Goal: Check status

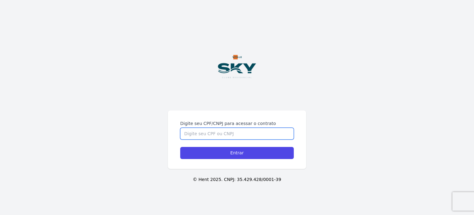
click at [240, 132] on input "Digite seu CPF/CNPJ para acessar o contrato" at bounding box center [237, 134] width 114 height 12
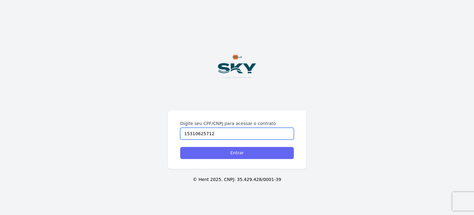
type input "15310625712"
click at [244, 152] on input "Entrar" at bounding box center [237, 153] width 114 height 12
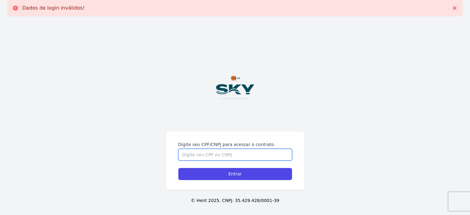
click at [242, 153] on input "Digite seu CPF/CNPJ para acessar o contrato" at bounding box center [235, 155] width 114 height 12
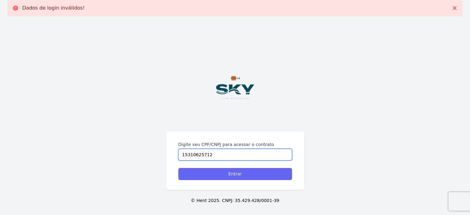
type input "15310625712"
click at [233, 179] on input "Entrar" at bounding box center [235, 174] width 114 height 12
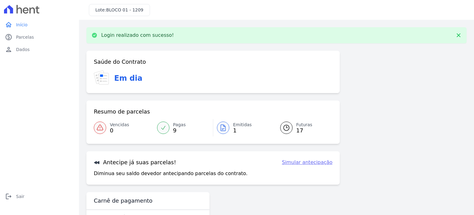
click at [230, 132] on link "Emitidas 1" at bounding box center [243, 127] width 60 height 17
